Goal: Task Accomplishment & Management: Use online tool/utility

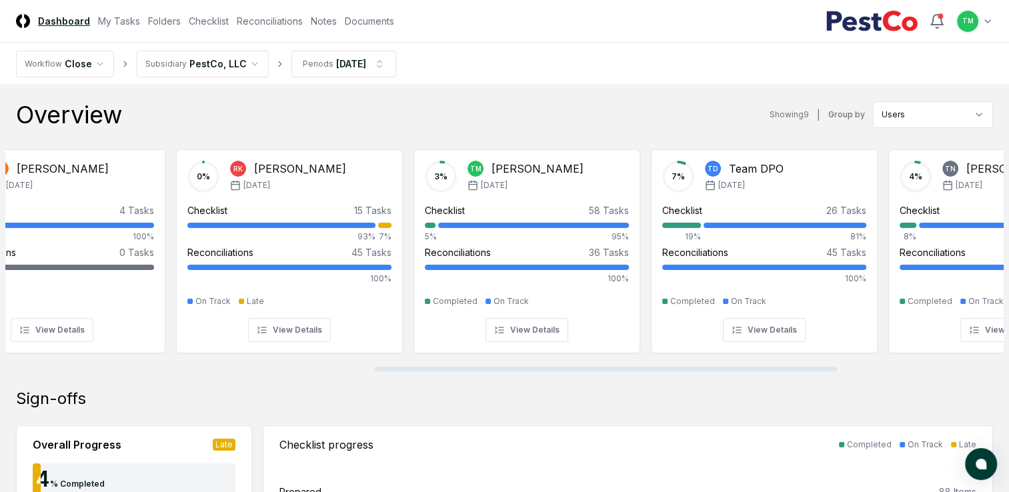
scroll to position [0, 791]
drag, startPoint x: 314, startPoint y: 369, endPoint x: 681, endPoint y: 401, distance: 368.6
click at [681, 371] on div at bounding box center [604, 369] width 463 height 5
click at [207, 22] on link "Checklist" at bounding box center [209, 21] width 40 height 14
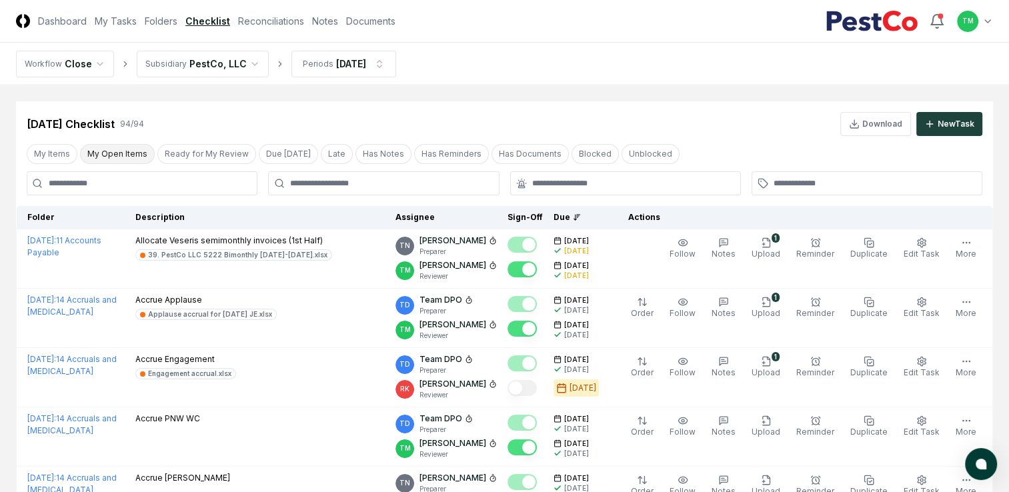
click at [108, 153] on button "My Open Items" at bounding box center [117, 154] width 75 height 20
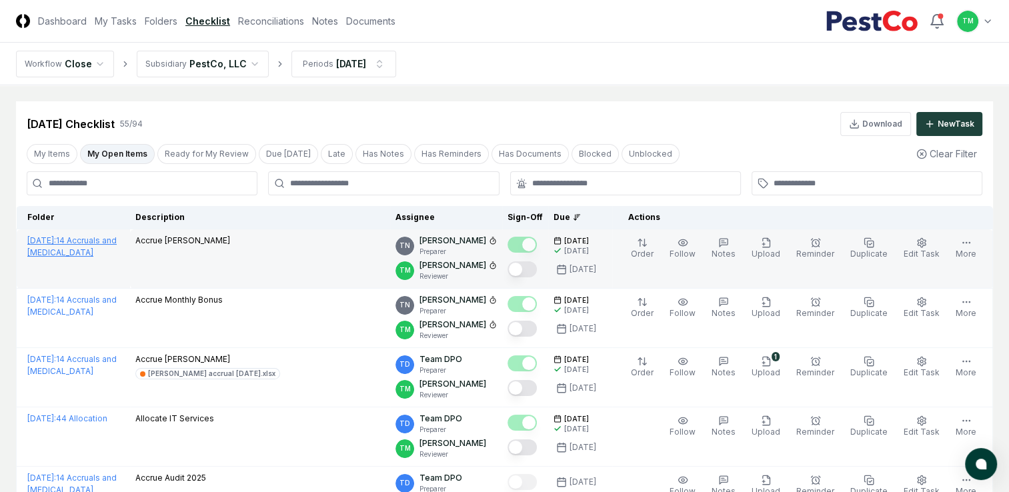
scroll to position [67, 0]
